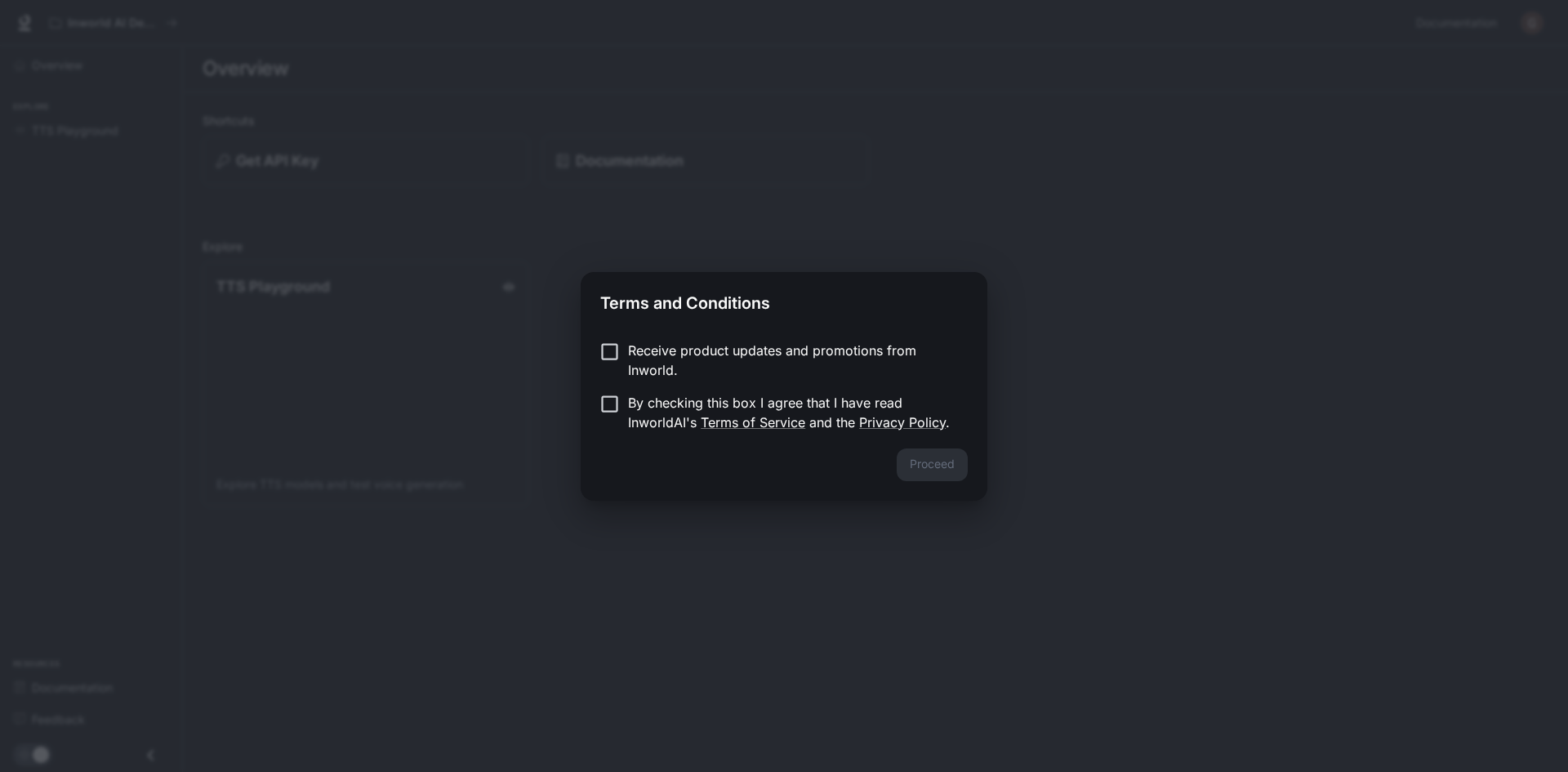
click at [925, 463] on div "Proceed" at bounding box center [784, 475] width 407 height 52
click at [754, 471] on div "Proceed" at bounding box center [784, 475] width 407 height 52
click at [919, 472] on button "Proceed" at bounding box center [932, 465] width 71 height 33
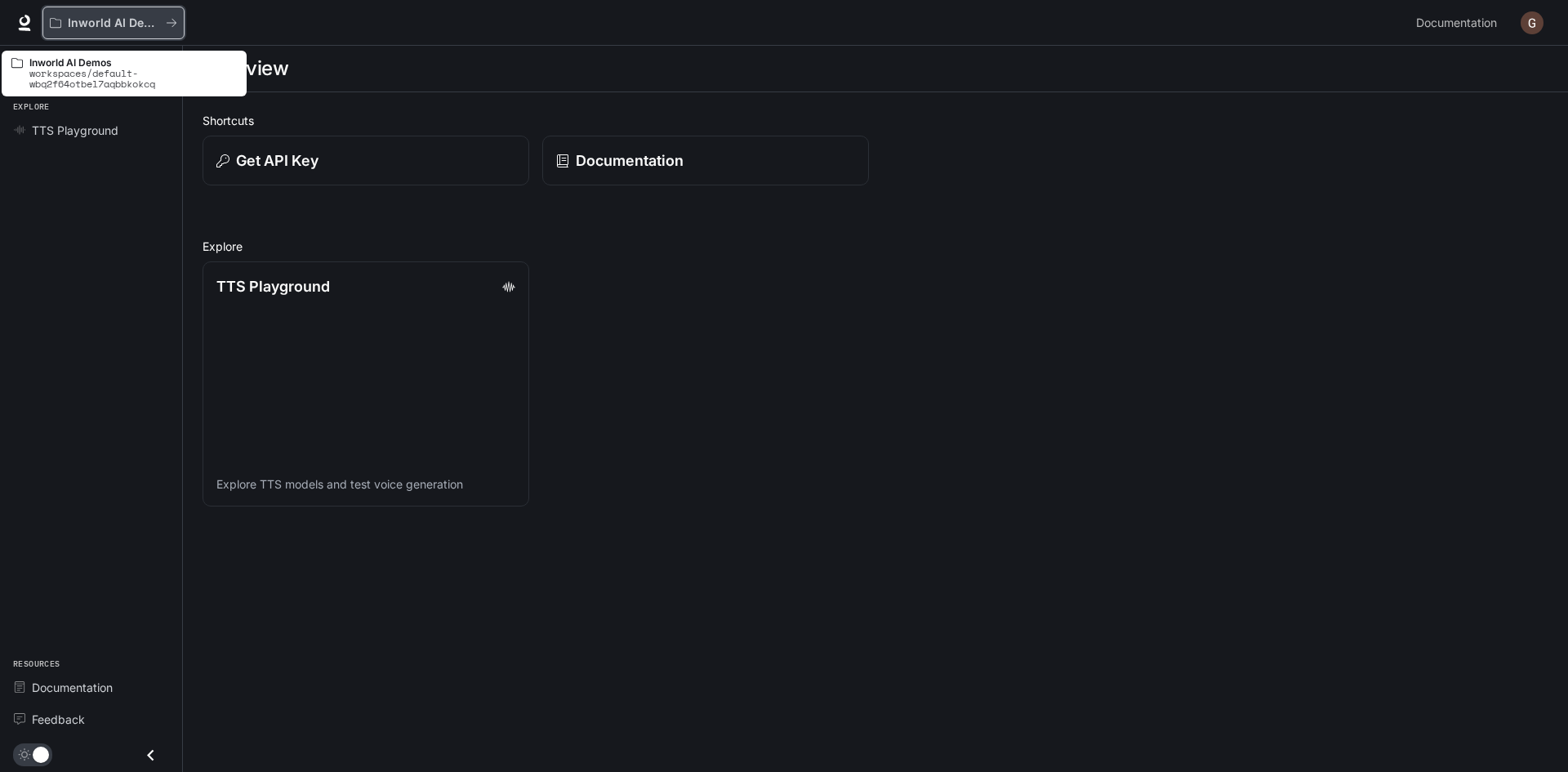
click at [177, 22] on button "Inworld AI Demos" at bounding box center [113, 23] width 142 height 33
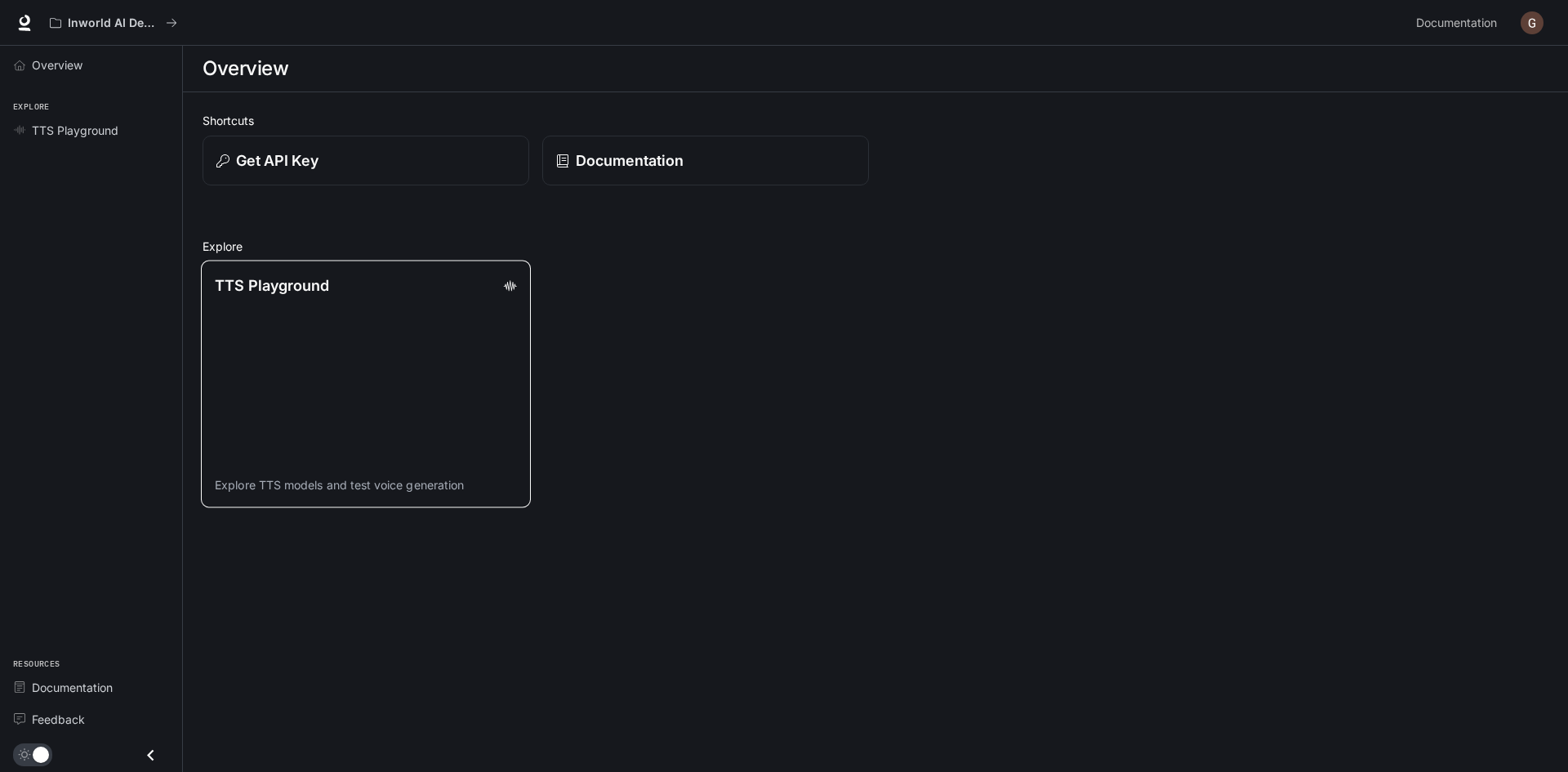
click at [383, 334] on link "TTS Playground Explore TTS models and test voice generation" at bounding box center [366, 383] width 330 height 247
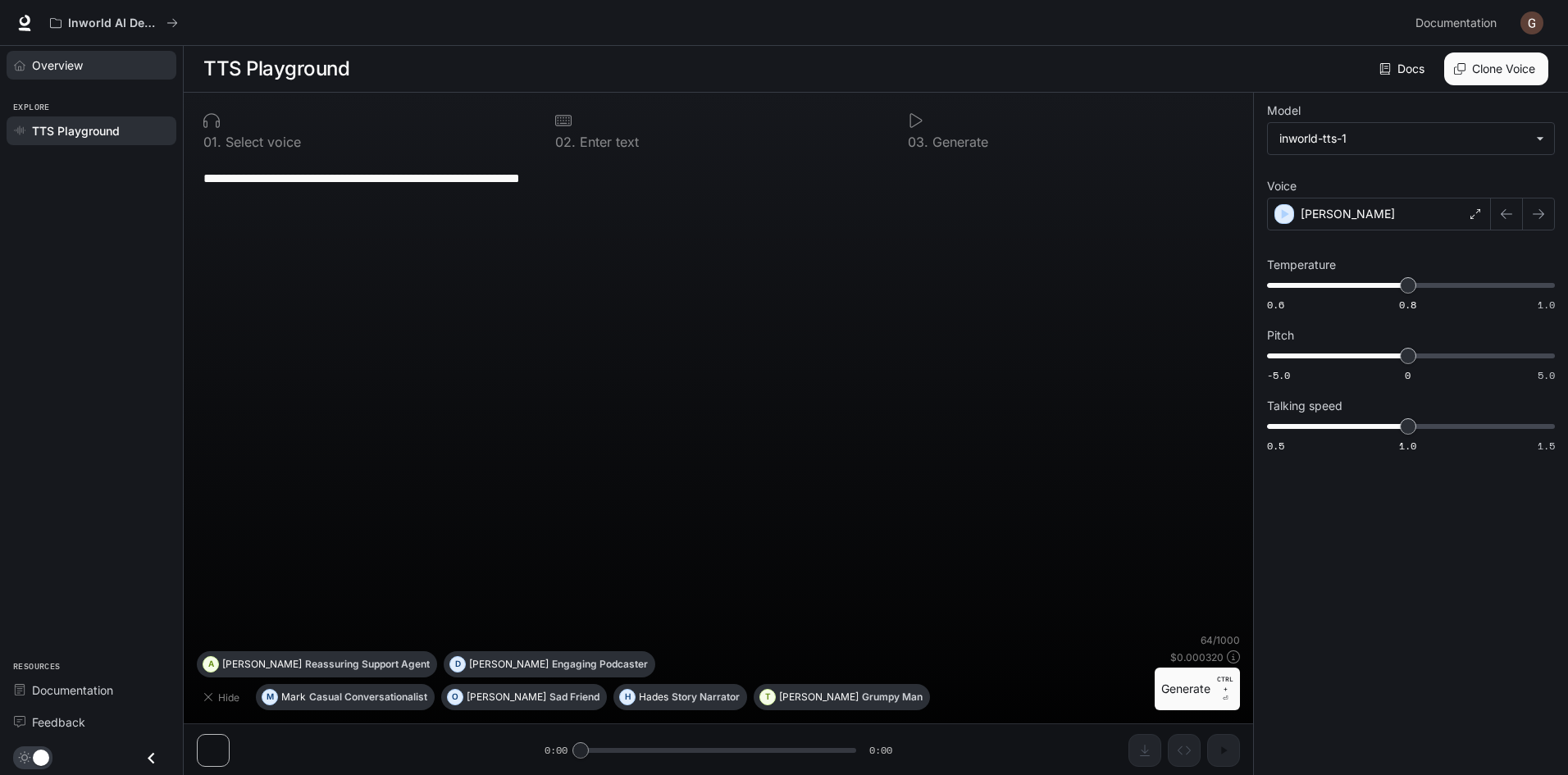
click at [75, 63] on span "Overview" at bounding box center [58, 65] width 51 height 17
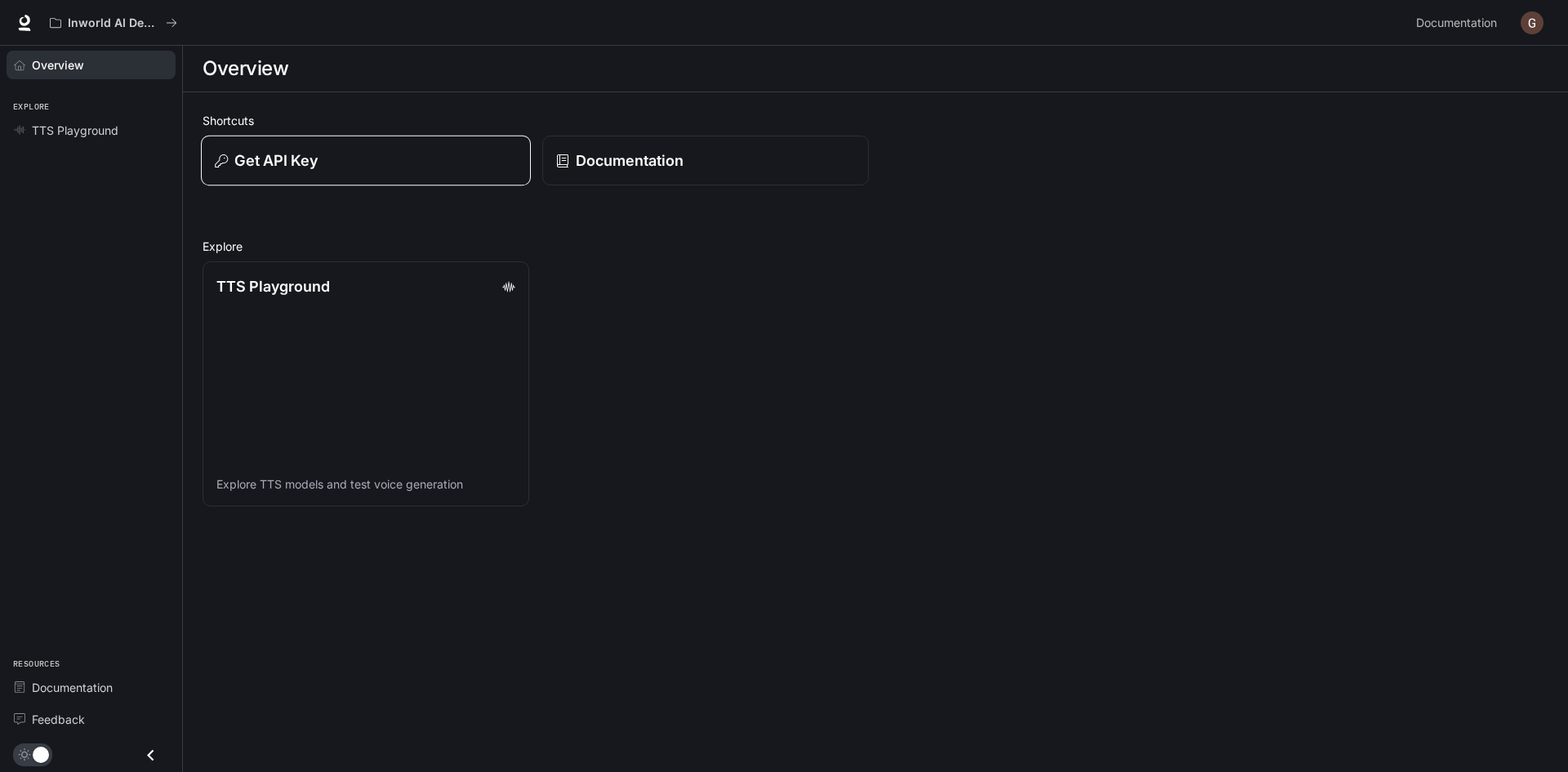
click at [323, 162] on div "Get API Key" at bounding box center [366, 160] width 302 height 22
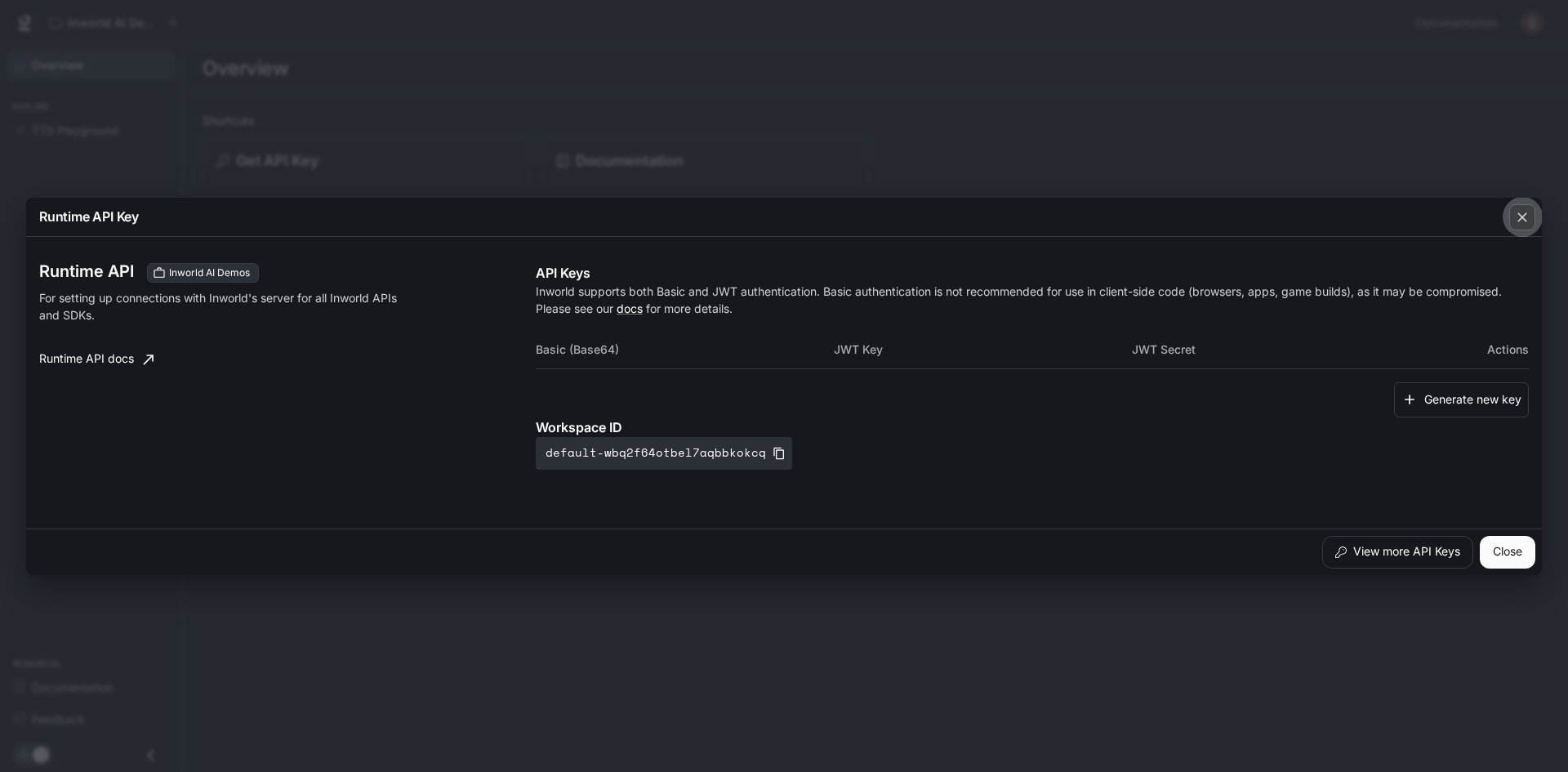
click at [1522, 216] on icon "button" at bounding box center [1522, 217] width 10 height 10
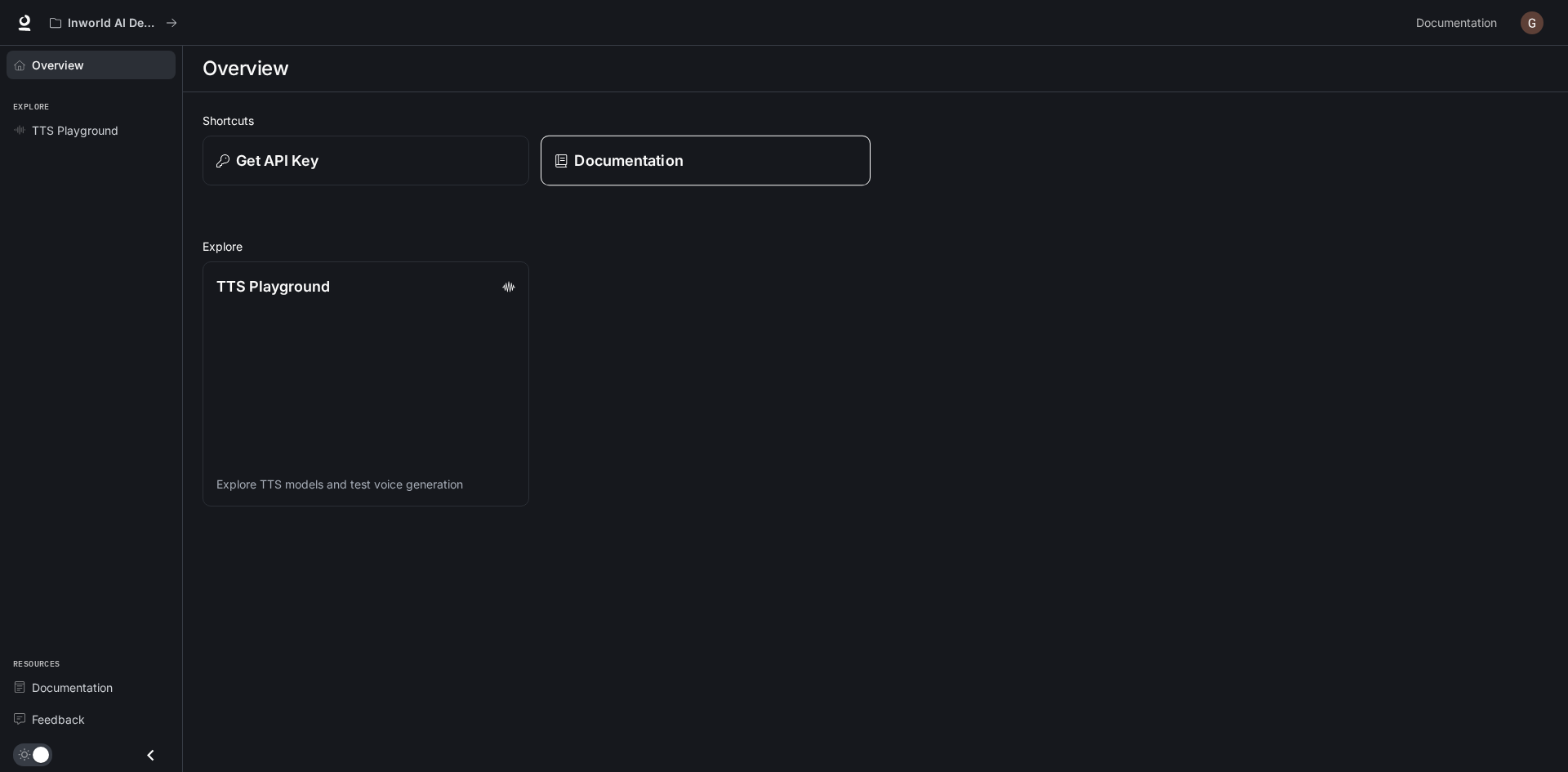
click at [632, 156] on p "Documentation" at bounding box center [628, 160] width 109 height 22
click at [288, 302] on link "TTS Playground Explore TTS models and test voice generation" at bounding box center [366, 383] width 330 height 247
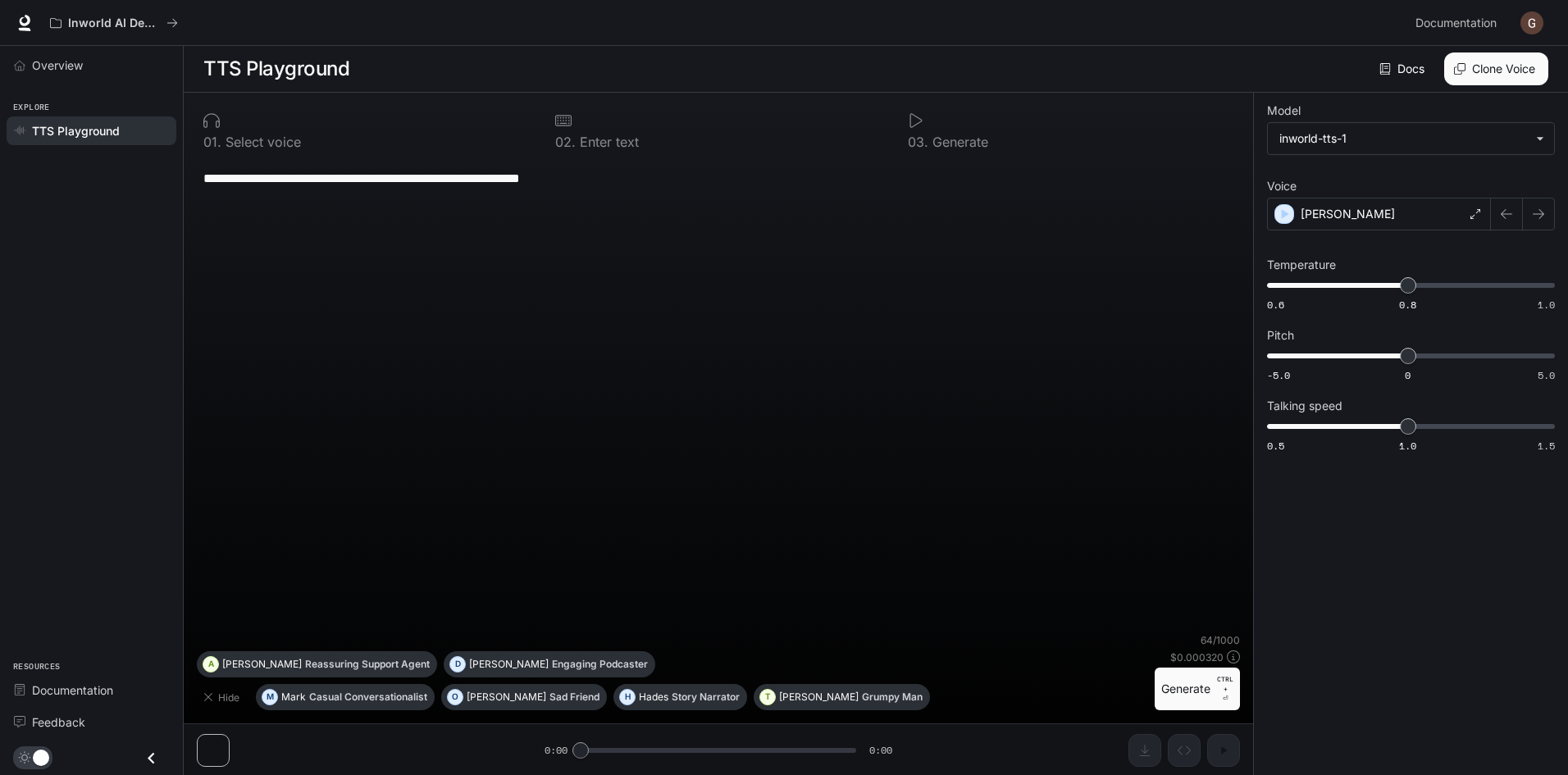
scroll to position [1, 0]
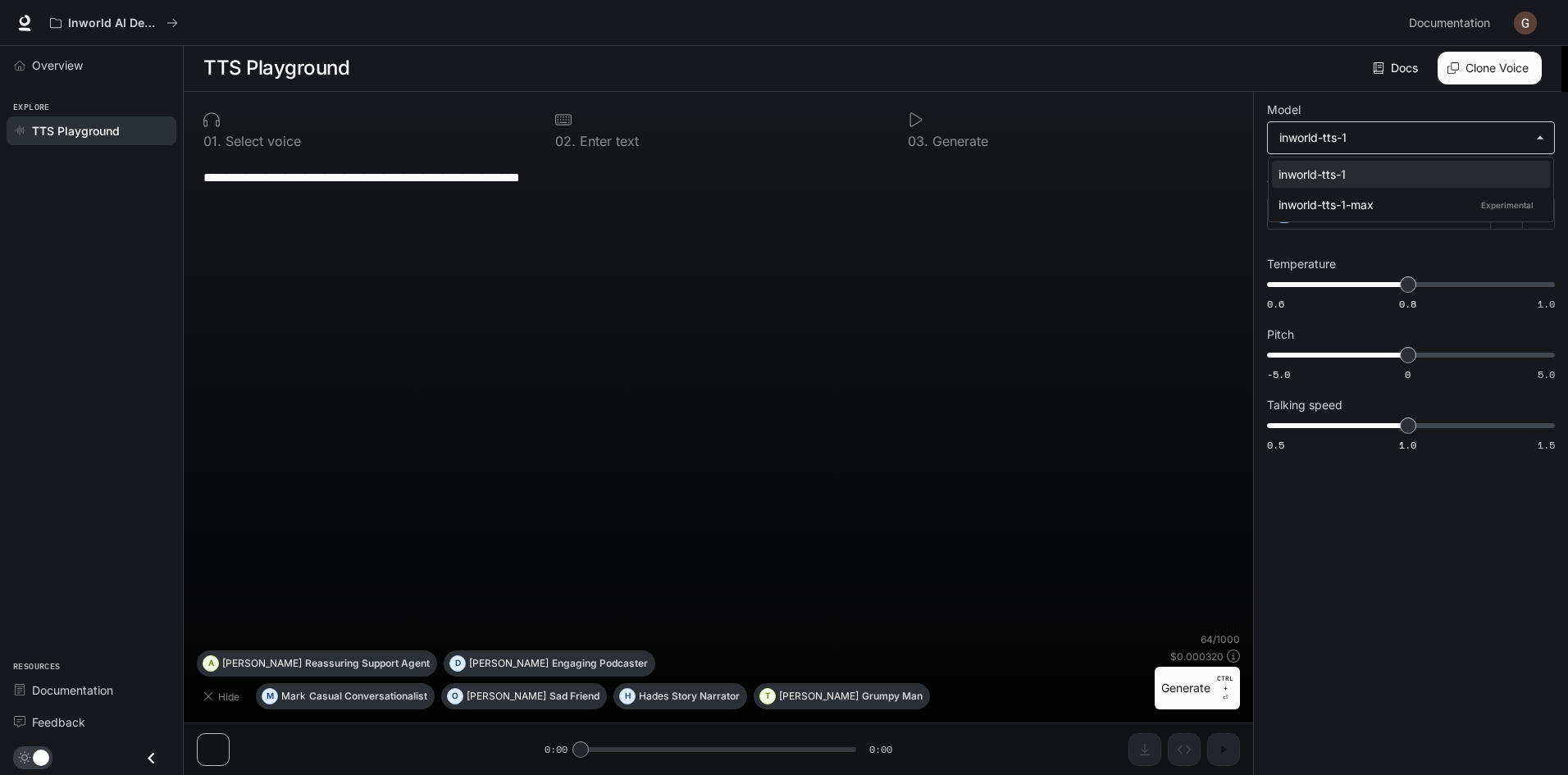
click at [1502, 132] on body "**********" at bounding box center [784, 387] width 1568 height 776
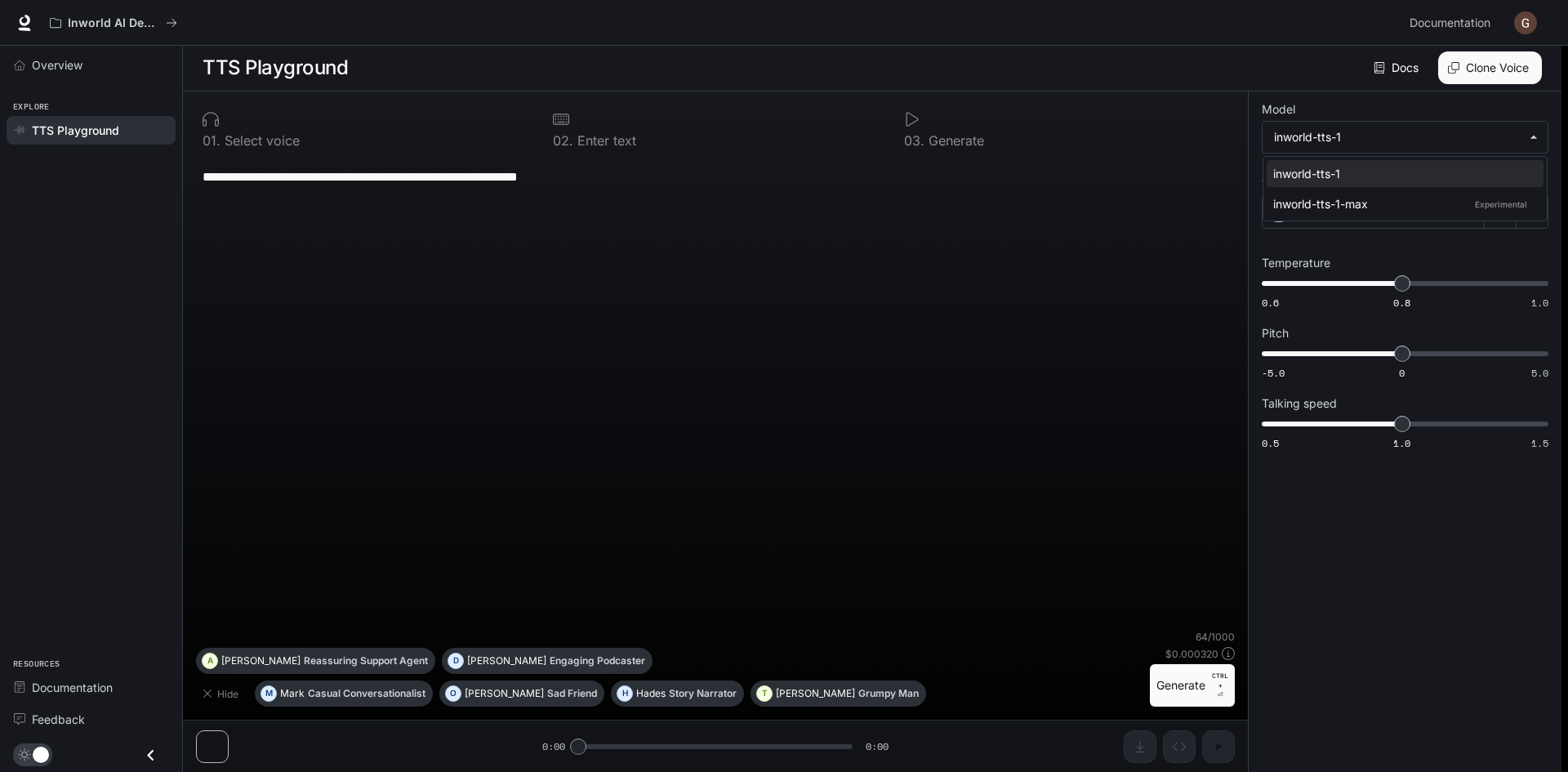
click at [1375, 93] on div at bounding box center [784, 386] width 1568 height 772
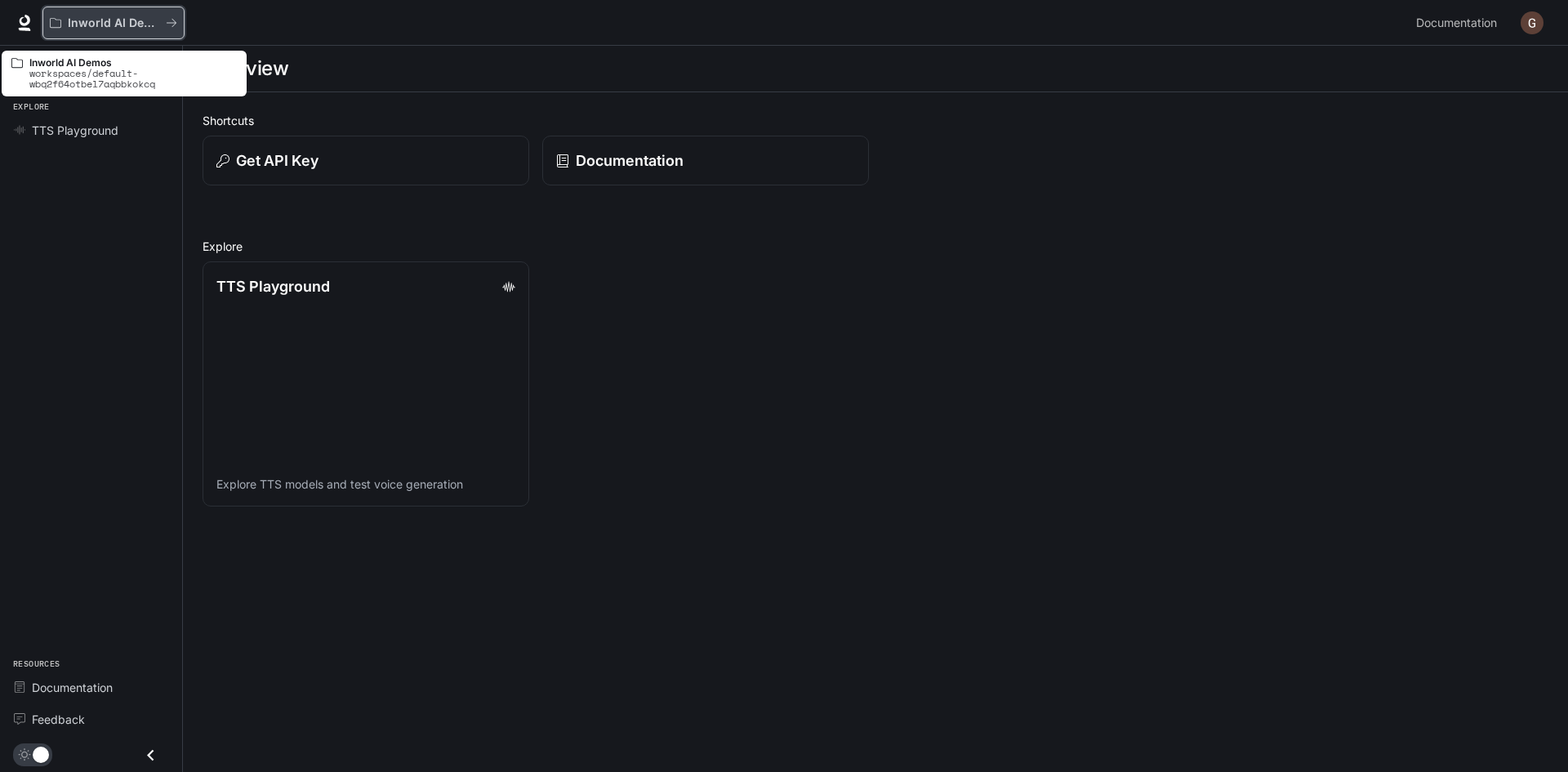
click at [106, 19] on p "Inworld AI Demos" at bounding box center [113, 23] width 91 height 14
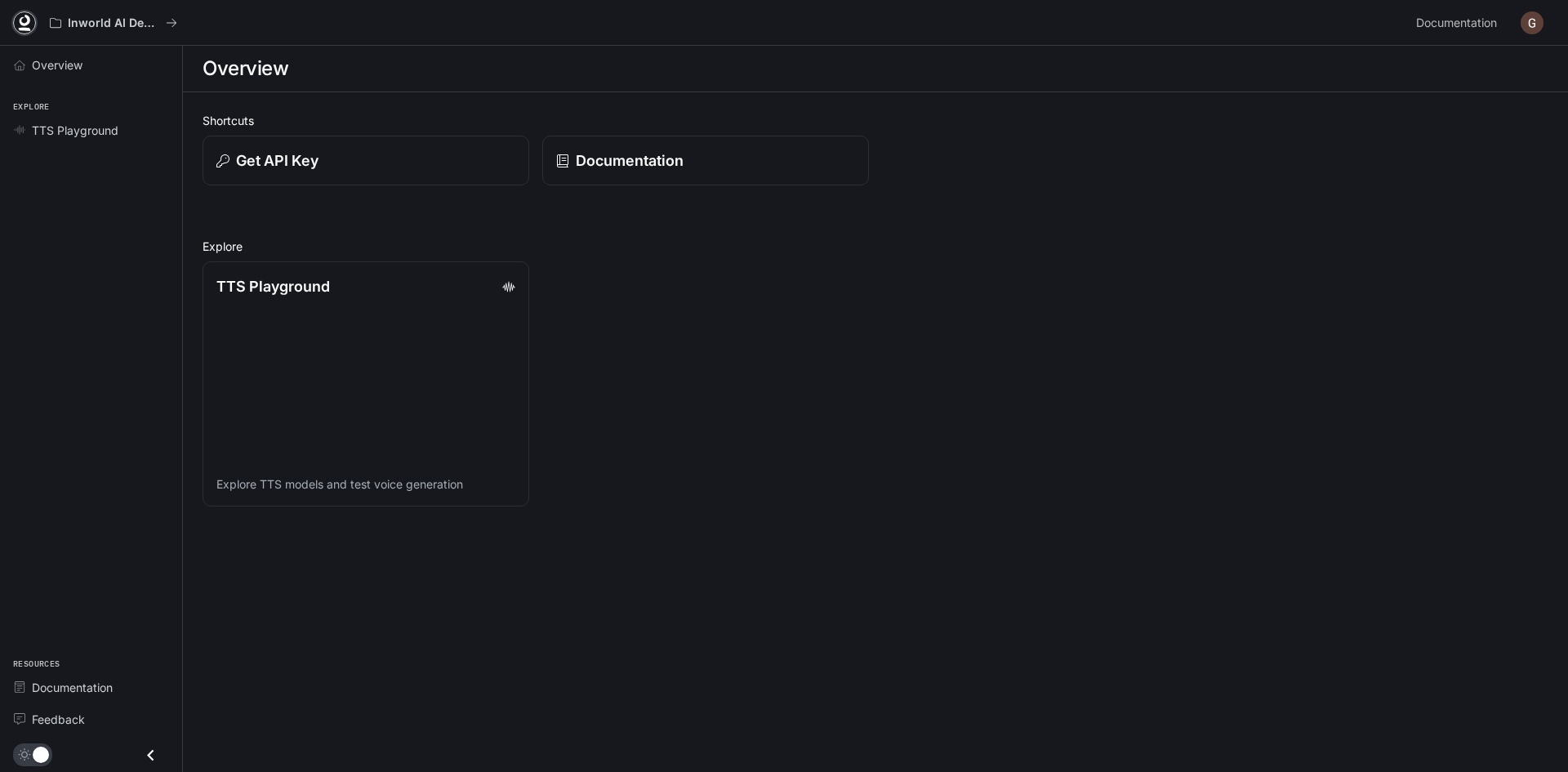
click at [31, 22] on icon at bounding box center [24, 22] width 16 height 16
click at [152, 754] on icon "Close drawer" at bounding box center [150, 755] width 22 height 22
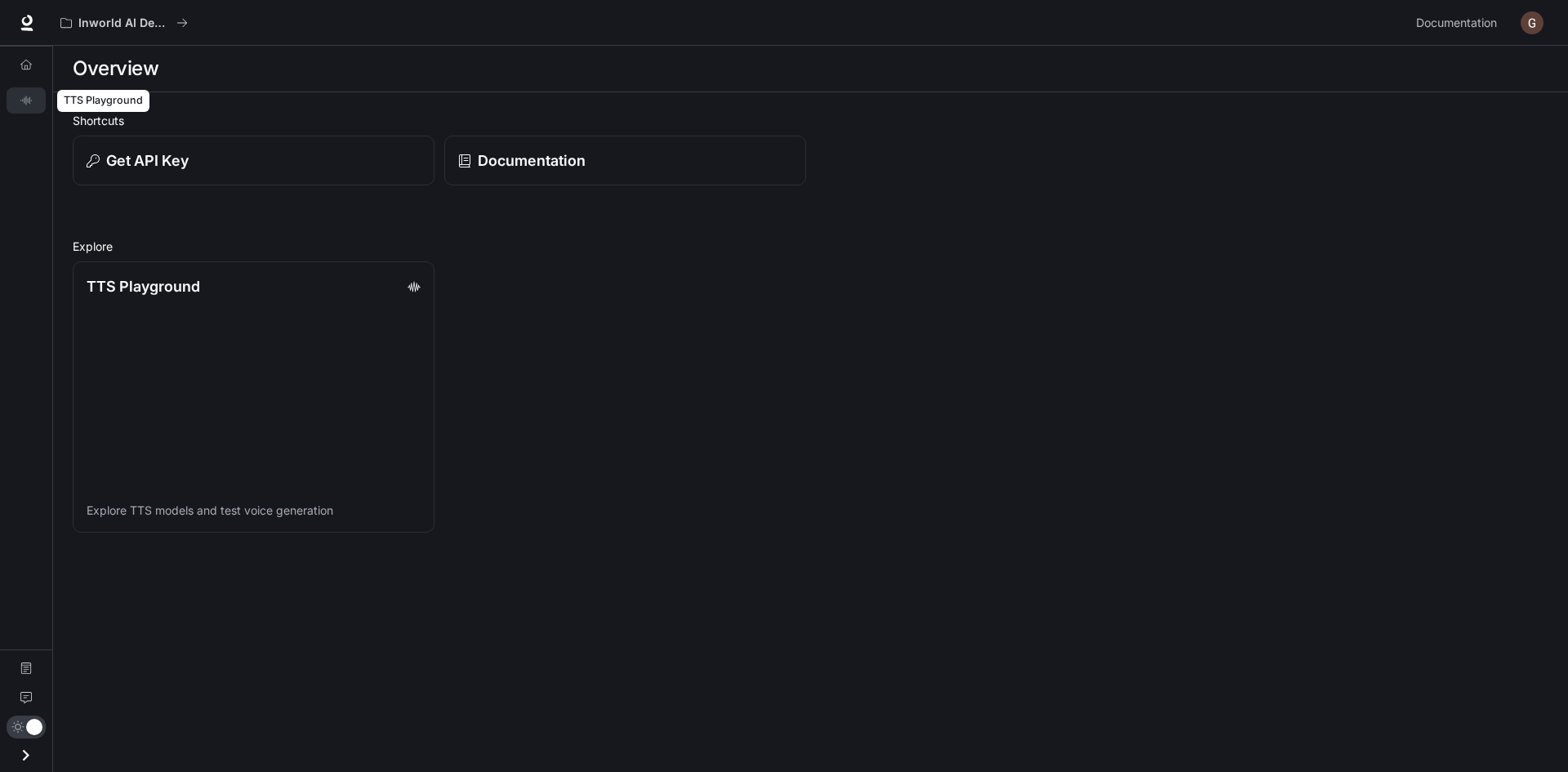
click at [26, 100] on icon "TTS Playground" at bounding box center [25, 100] width 11 height 9
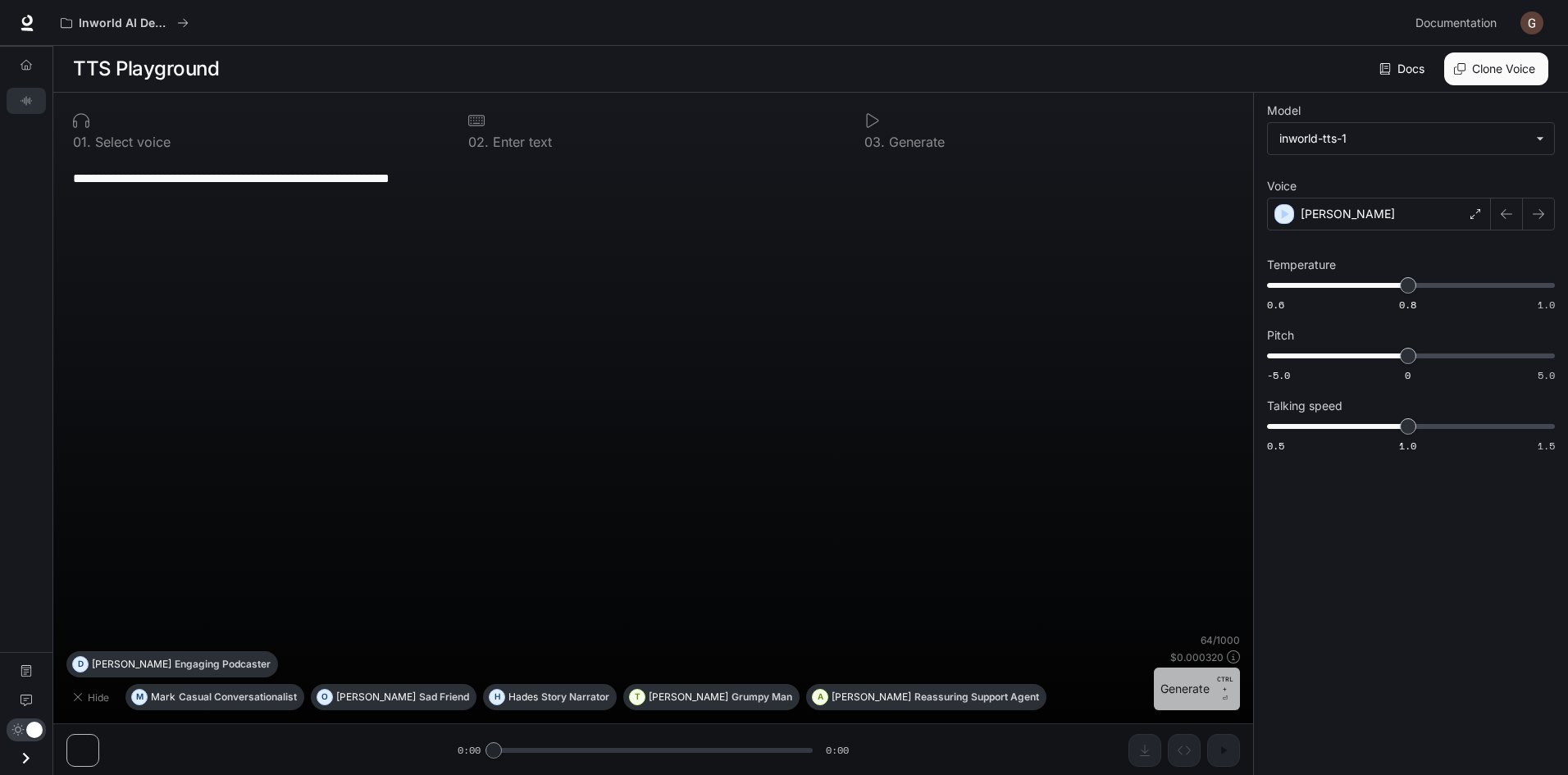
click at [1181, 692] on button "Generate CTRL + ⏎" at bounding box center [1197, 689] width 86 height 42
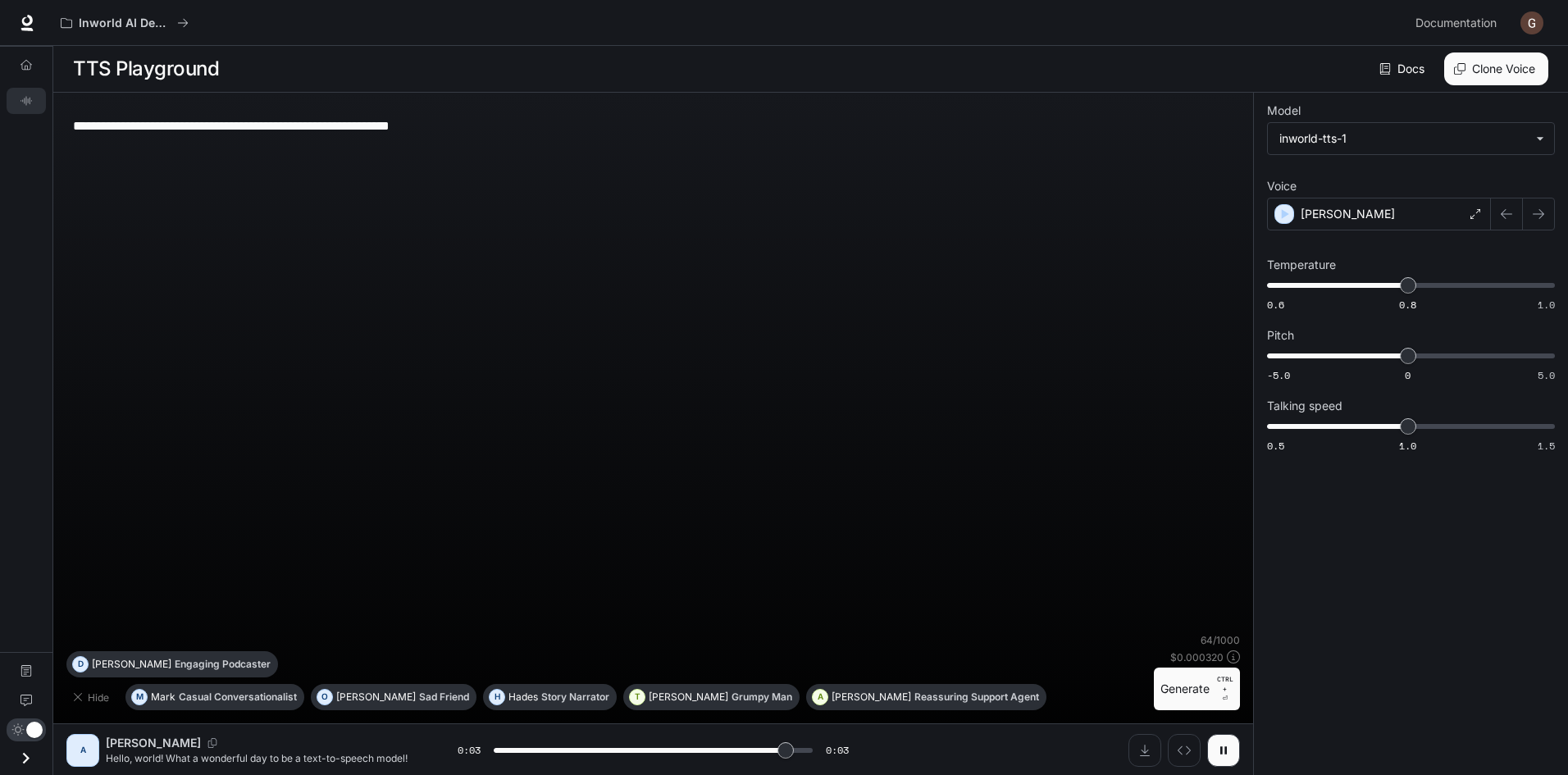
type input "*"
click at [75, 694] on icon "button" at bounding box center [77, 695] width 13 height 13
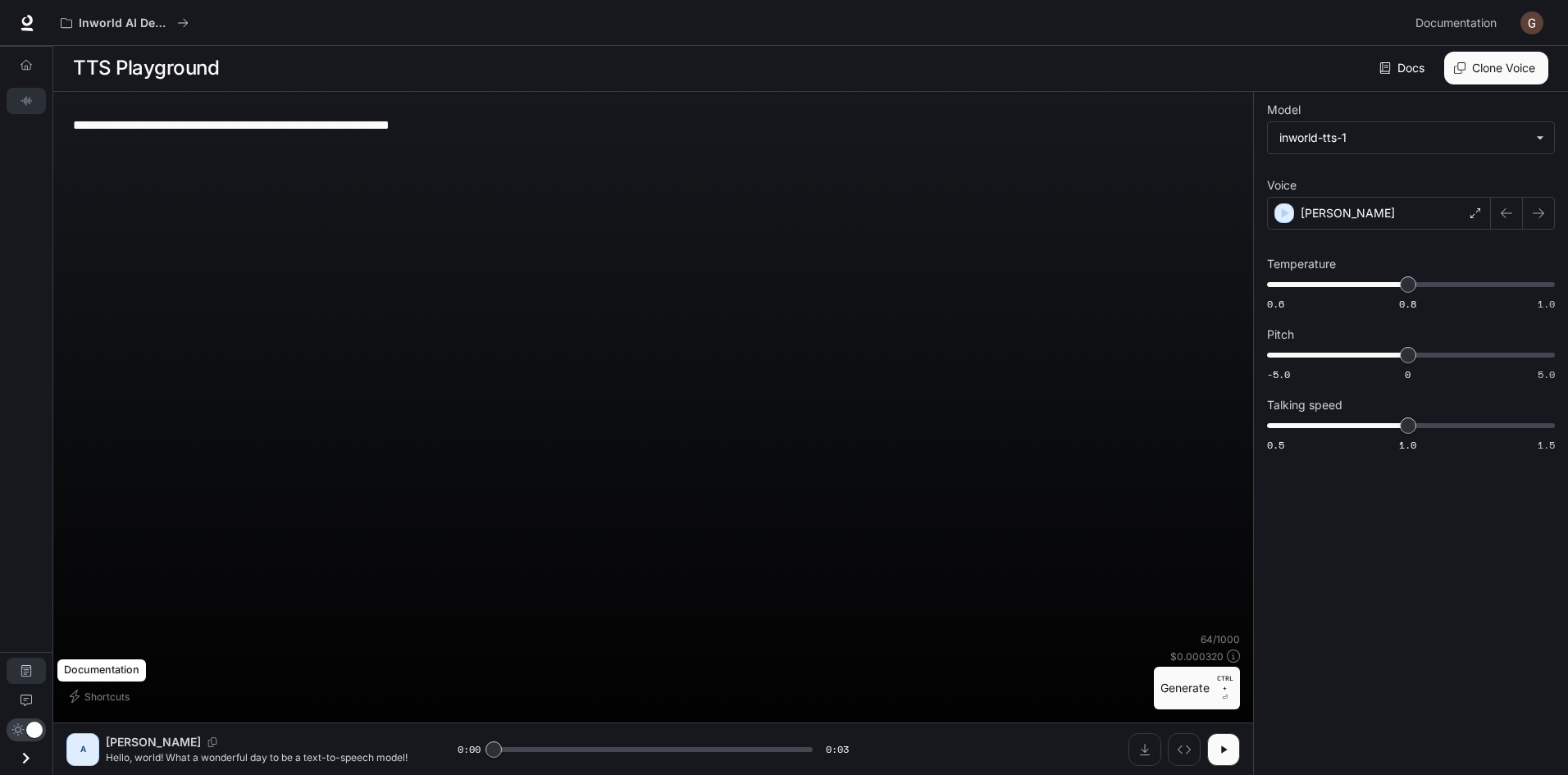
click at [27, 666] on icon "Documentation" at bounding box center [26, 671] width 12 height 12
click at [1533, 17] on img "button" at bounding box center [1532, 23] width 23 height 23
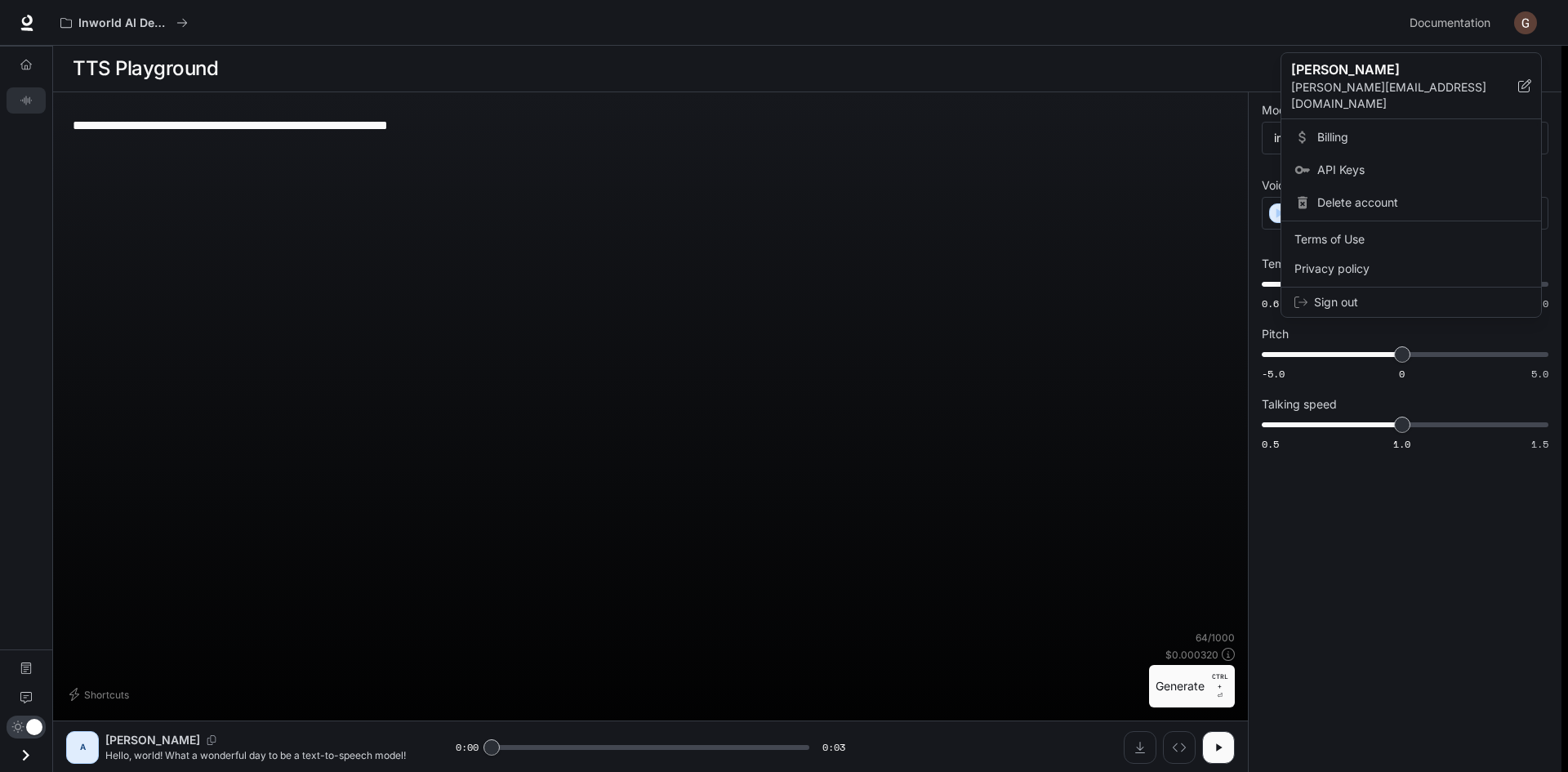
click at [1337, 129] on span "Billing" at bounding box center [1422, 137] width 210 height 16
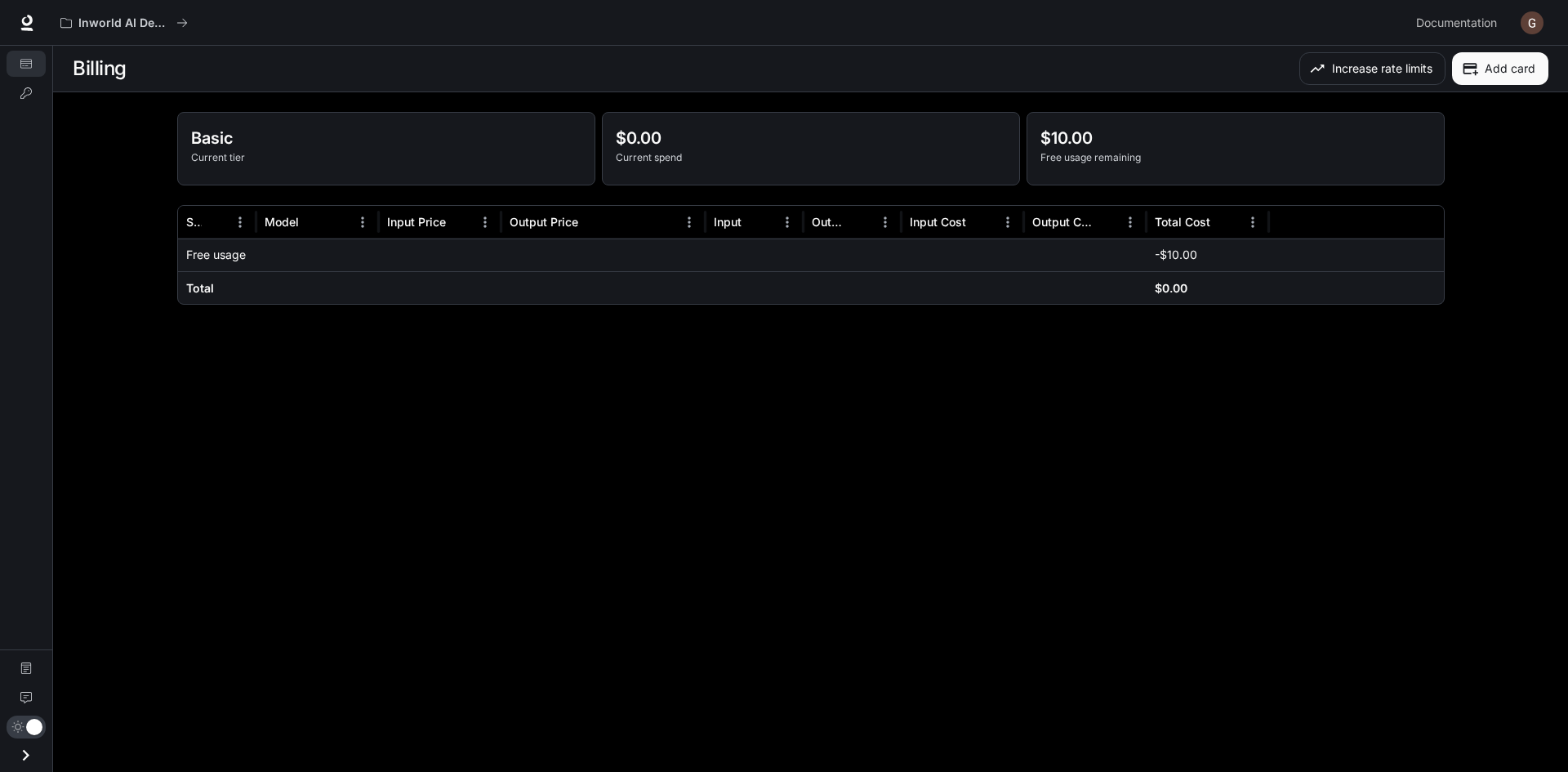
click at [174, 421] on main "Billing Increase rate limits Add card Basic Current tier $0.00 Current spend $1…" at bounding box center [811, 409] width 1515 height 726
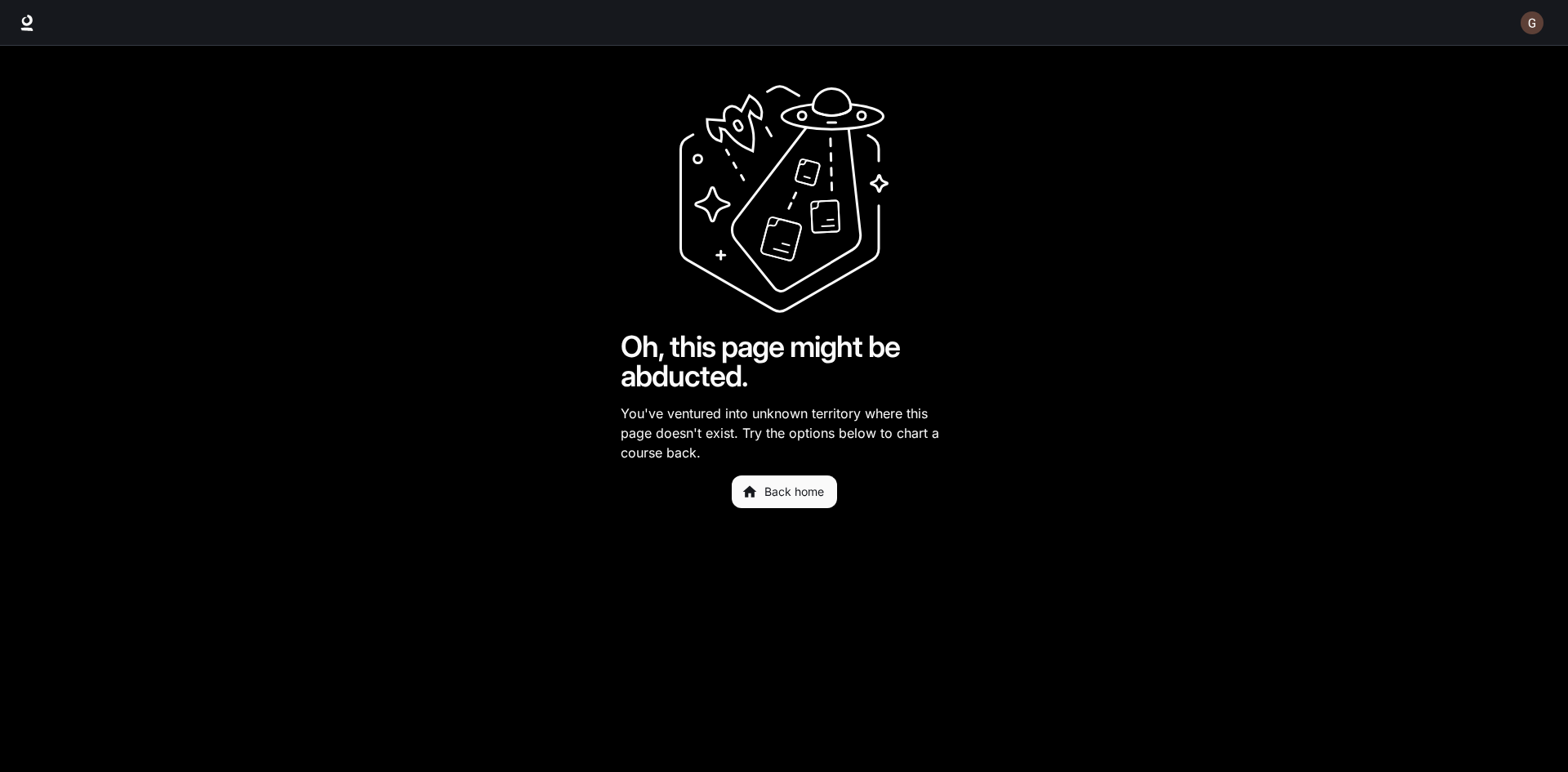
click at [808, 496] on link "Back home" at bounding box center [784, 492] width 106 height 33
